Goal: Information Seeking & Learning: Understand process/instructions

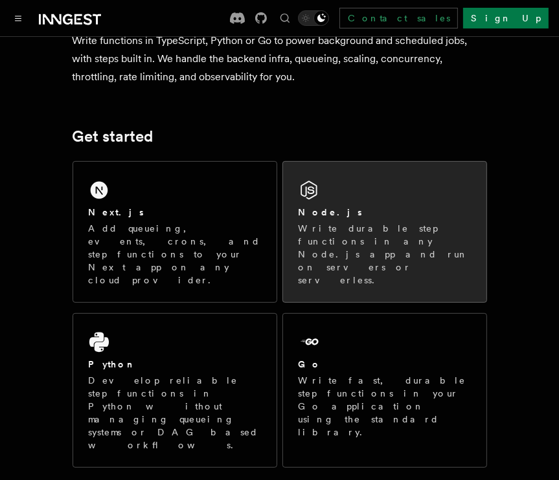
scroll to position [122, 0]
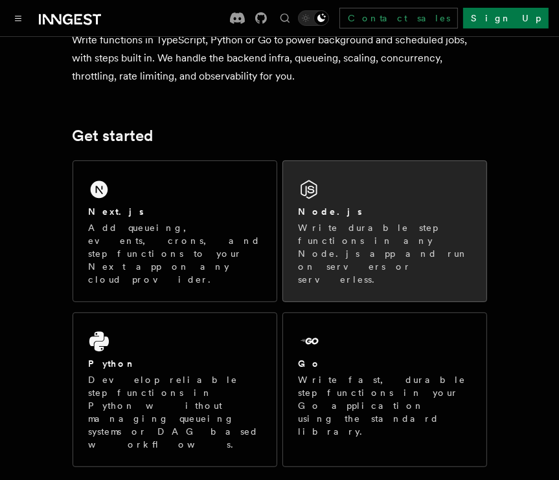
click at [354, 218] on div "Node.js" at bounding box center [384, 212] width 172 height 14
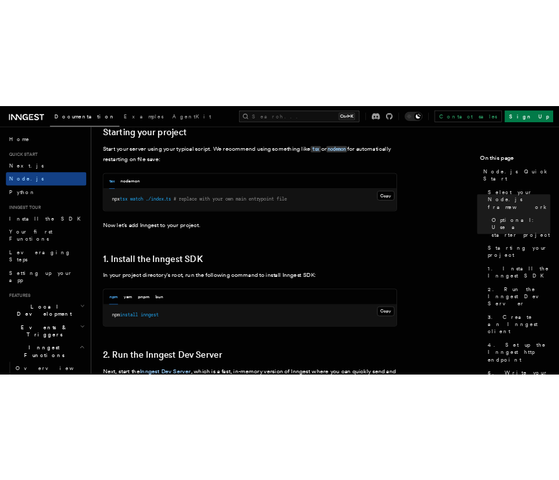
scroll to position [637, 0]
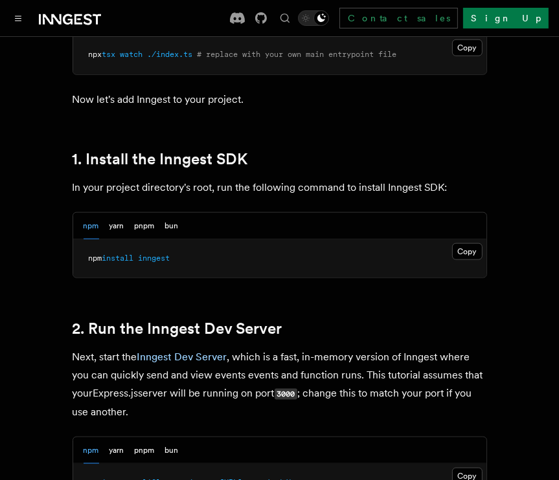
scroll to position [778, 0]
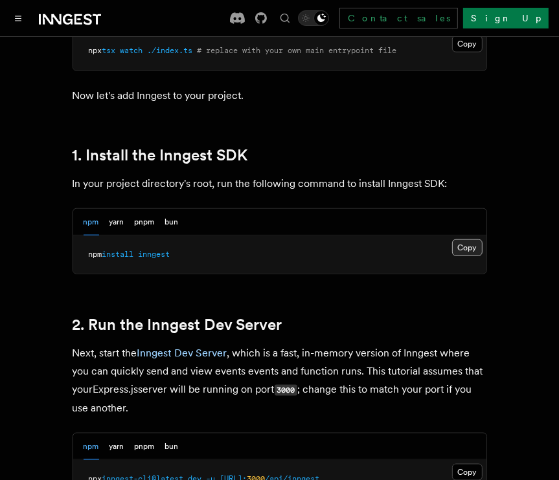
click at [469, 244] on button "Copy Copied" at bounding box center [467, 248] width 30 height 17
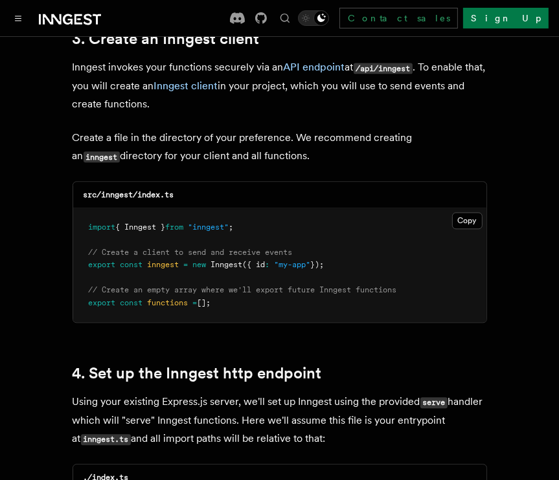
scroll to position [1674, 0]
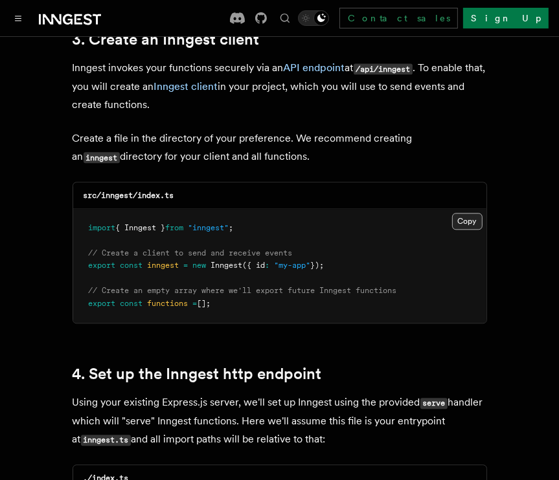
click at [465, 213] on button "Copy Copied" at bounding box center [467, 221] width 30 height 17
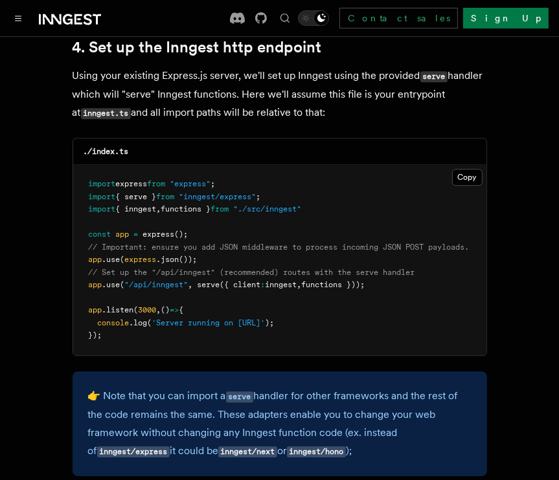
scroll to position [2049, 0]
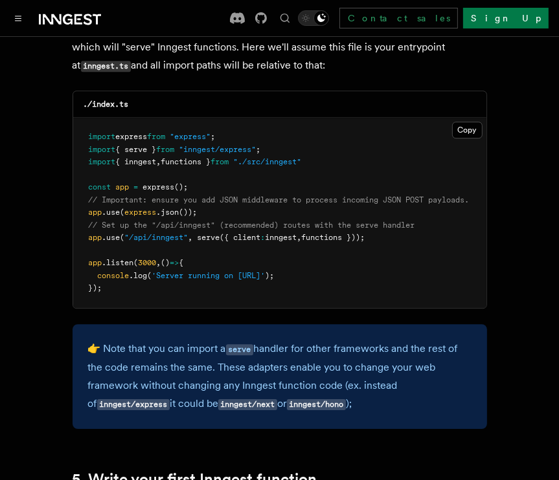
drag, startPoint x: 396, startPoint y: 223, endPoint x: 86, endPoint y: 219, distance: 309.5
click at [86, 219] on pre "import express from "express" ; import { serve } from "inngest/express" ; impor…" at bounding box center [279, 213] width 413 height 190
copy span "app .use ( "/api/inngest" , serve ({ client : inngest , functions }));"
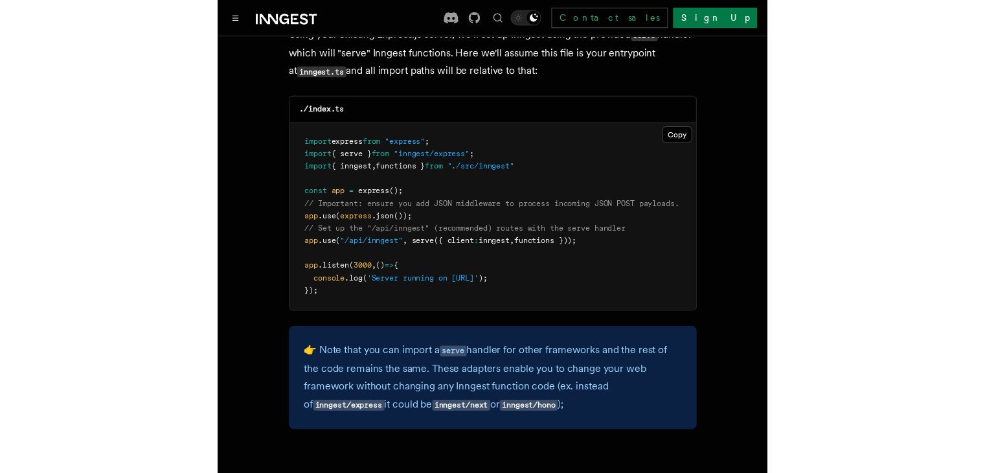
scroll to position [2041, 0]
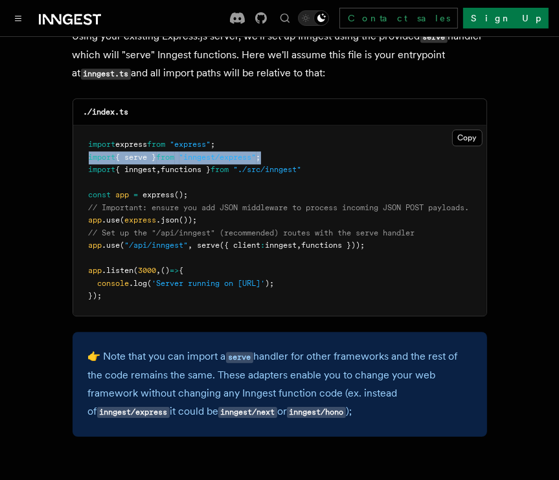
drag, startPoint x: 285, startPoint y: 143, endPoint x: 84, endPoint y: 146, distance: 201.4
click at [84, 146] on pre "import express from "express" ; import { serve } from "inngest/express" ; impor…" at bounding box center [279, 221] width 413 height 190
copy span "import { serve } from "inngest/express" ;"
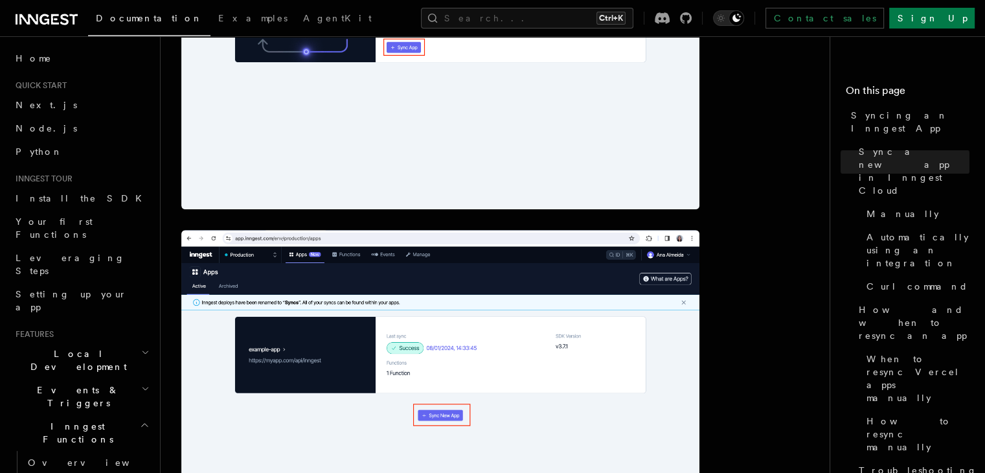
scroll to position [537, 0]
